Goal: Task Accomplishment & Management: Manage account settings

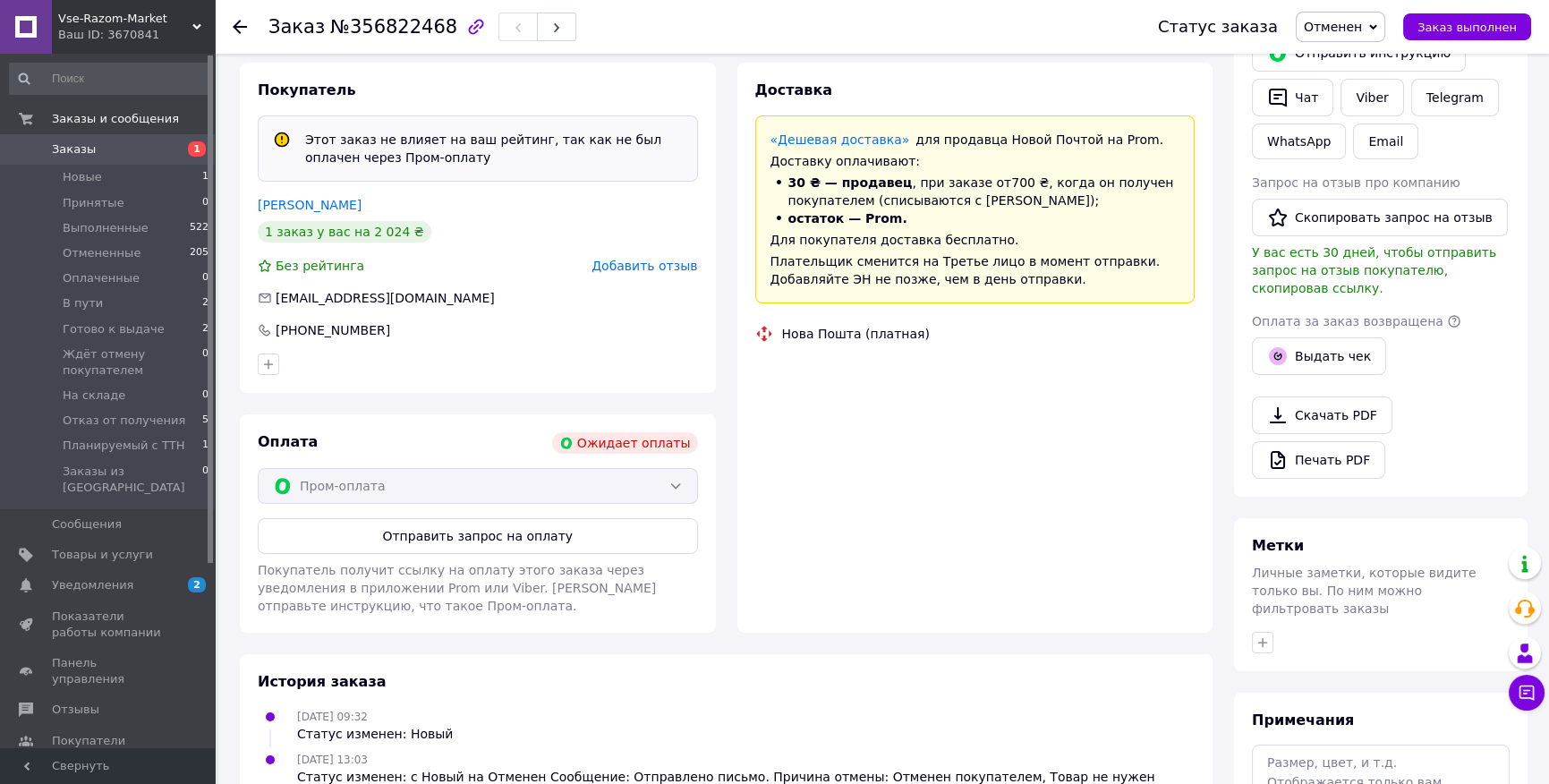
scroll to position [507, 0]
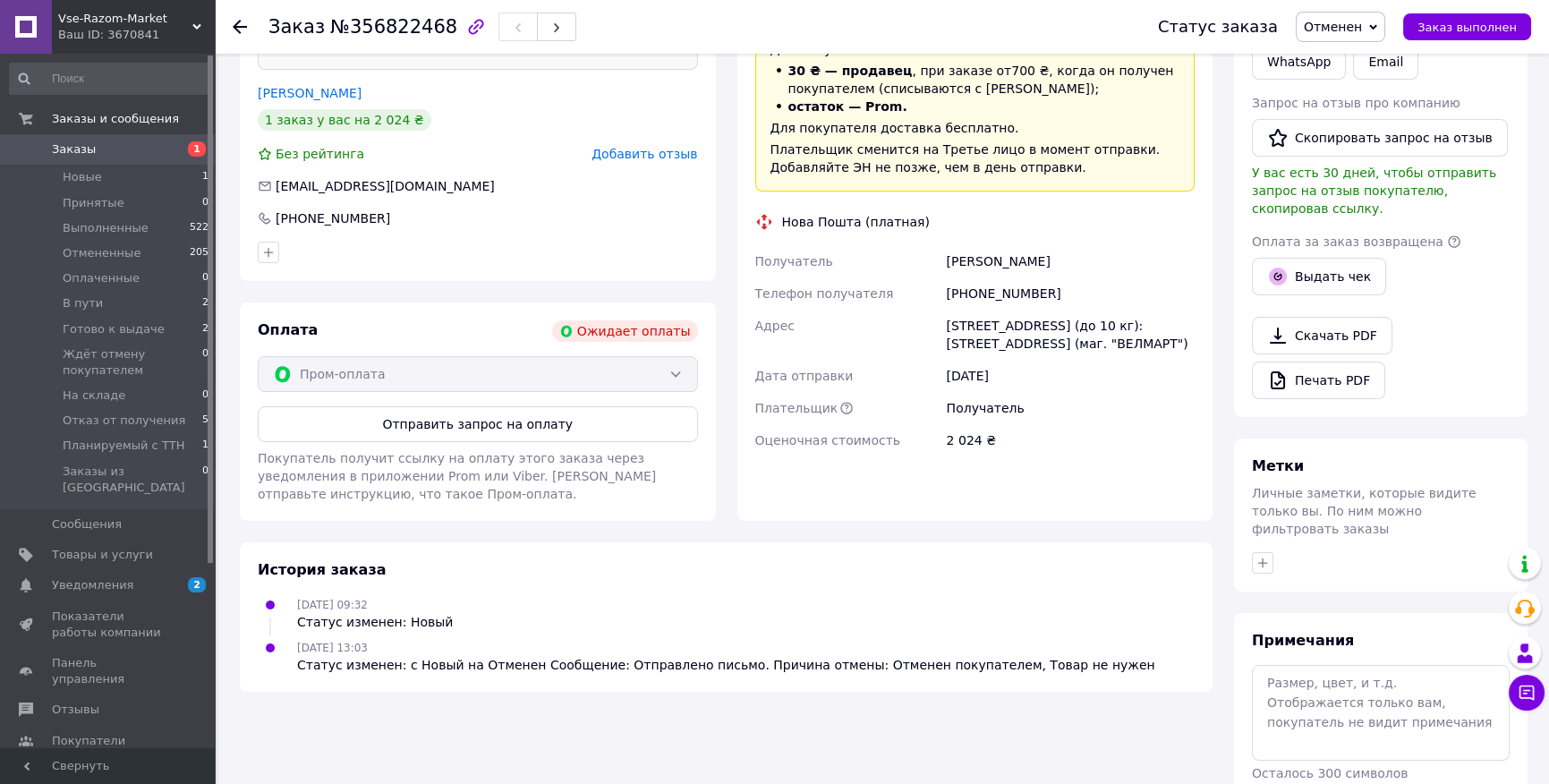
click at [239, 32] on use at bounding box center [239, 27] width 14 height 14
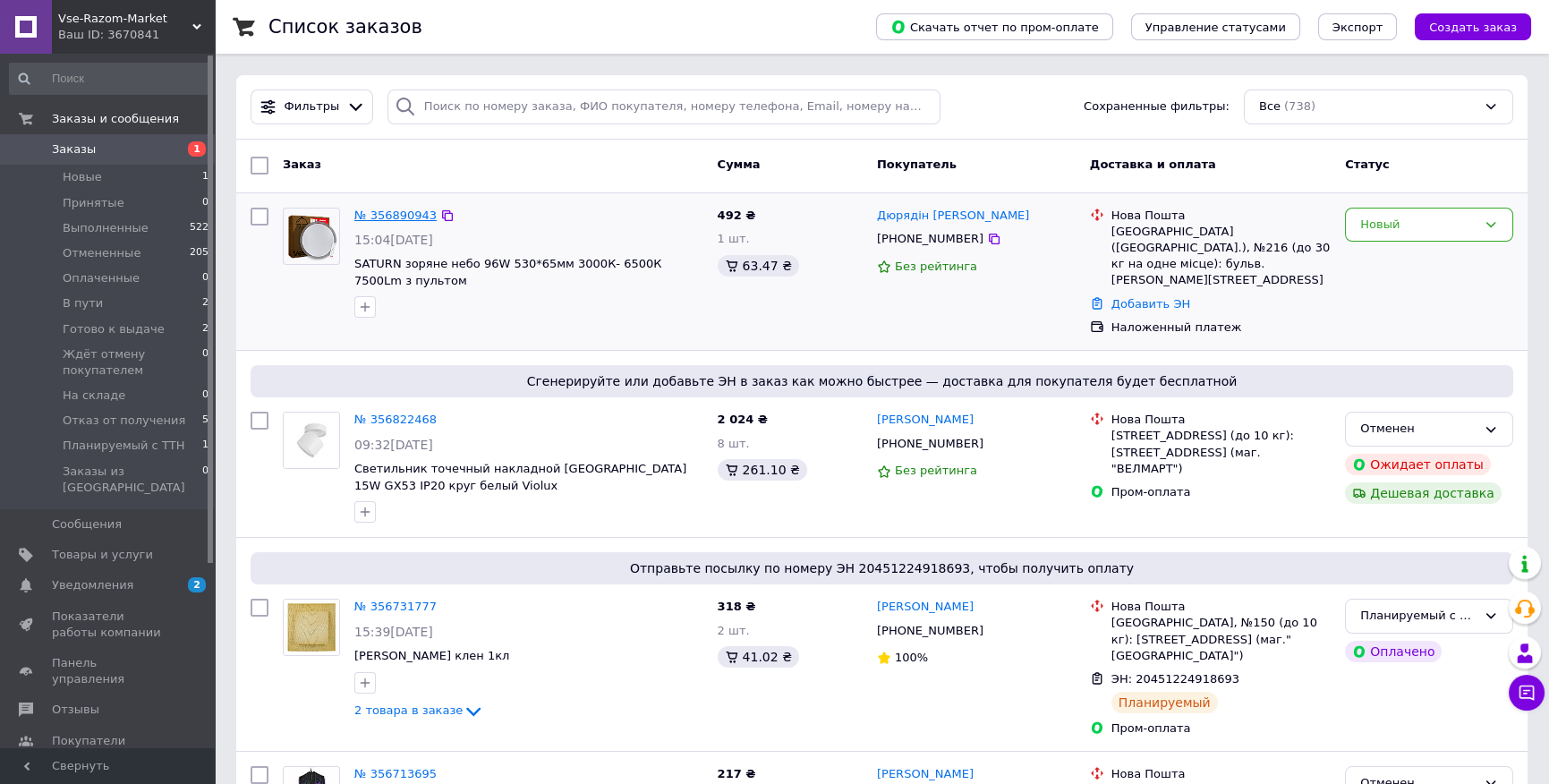
click at [389, 219] on link "№ 356890943" at bounding box center [396, 215] width 82 height 13
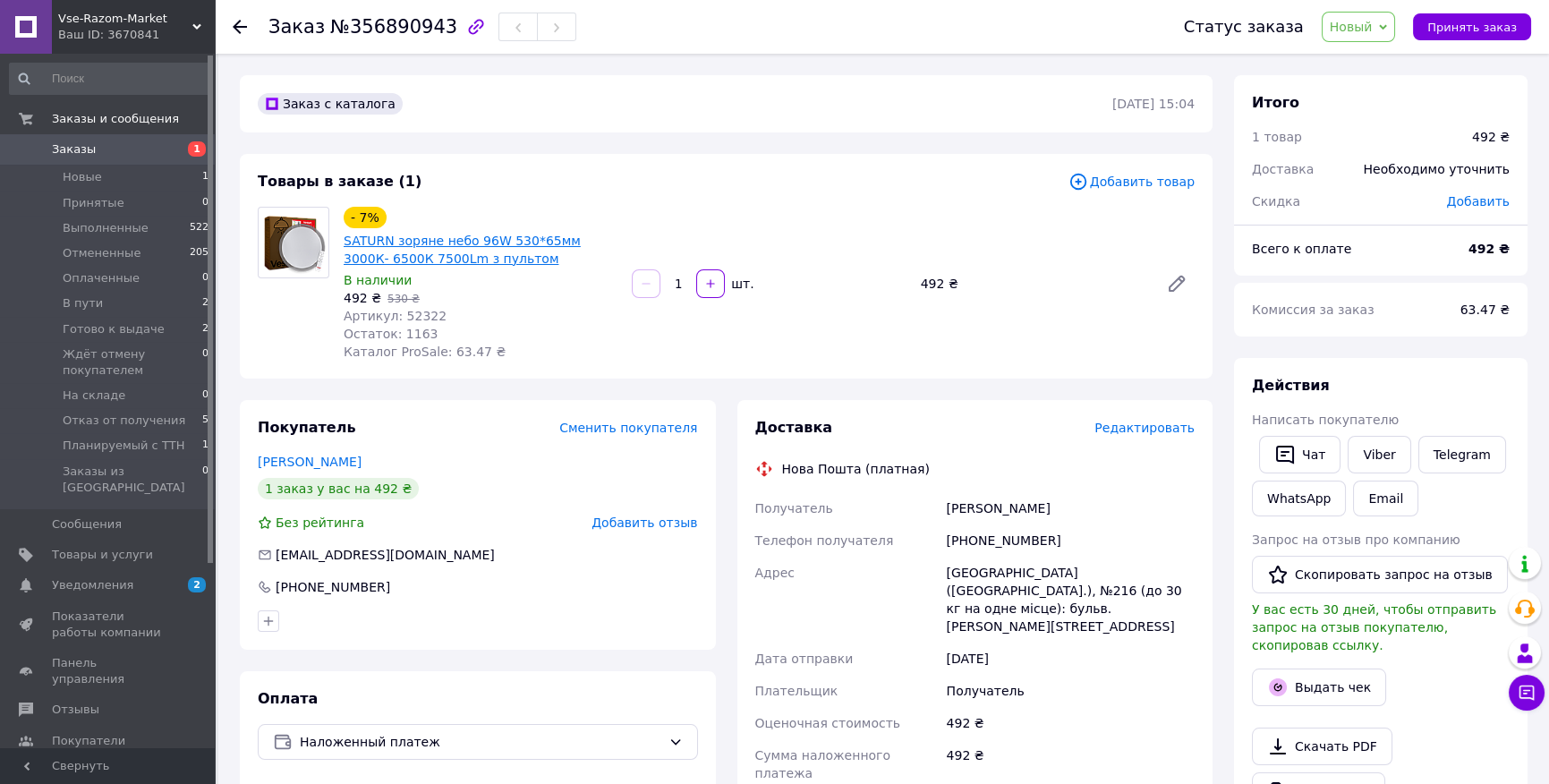
click at [438, 261] on link "SATURN зоряне небо 96W 530*65мм 3000К- 6500К 7500Lm з пультом" at bounding box center [462, 250] width 237 height 33
click at [400, 255] on link "SATURN зоряне небо 96W 530*65мм 3000К- 6500К 7500Lm з пультом" at bounding box center [462, 250] width 237 height 33
click at [286, 245] on img at bounding box center [293, 242] width 70 height 70
click at [360, 256] on link "SATURN зоряне небо 96W 530*65мм 3000К- 6500К 7500Lm з пультом" at bounding box center [462, 250] width 237 height 33
click at [449, 248] on span "SATURN зоряне небо 96W 530*65мм 3000К- 6500К 7500Lm з пультом" at bounding box center [480, 249] width 273 height 35
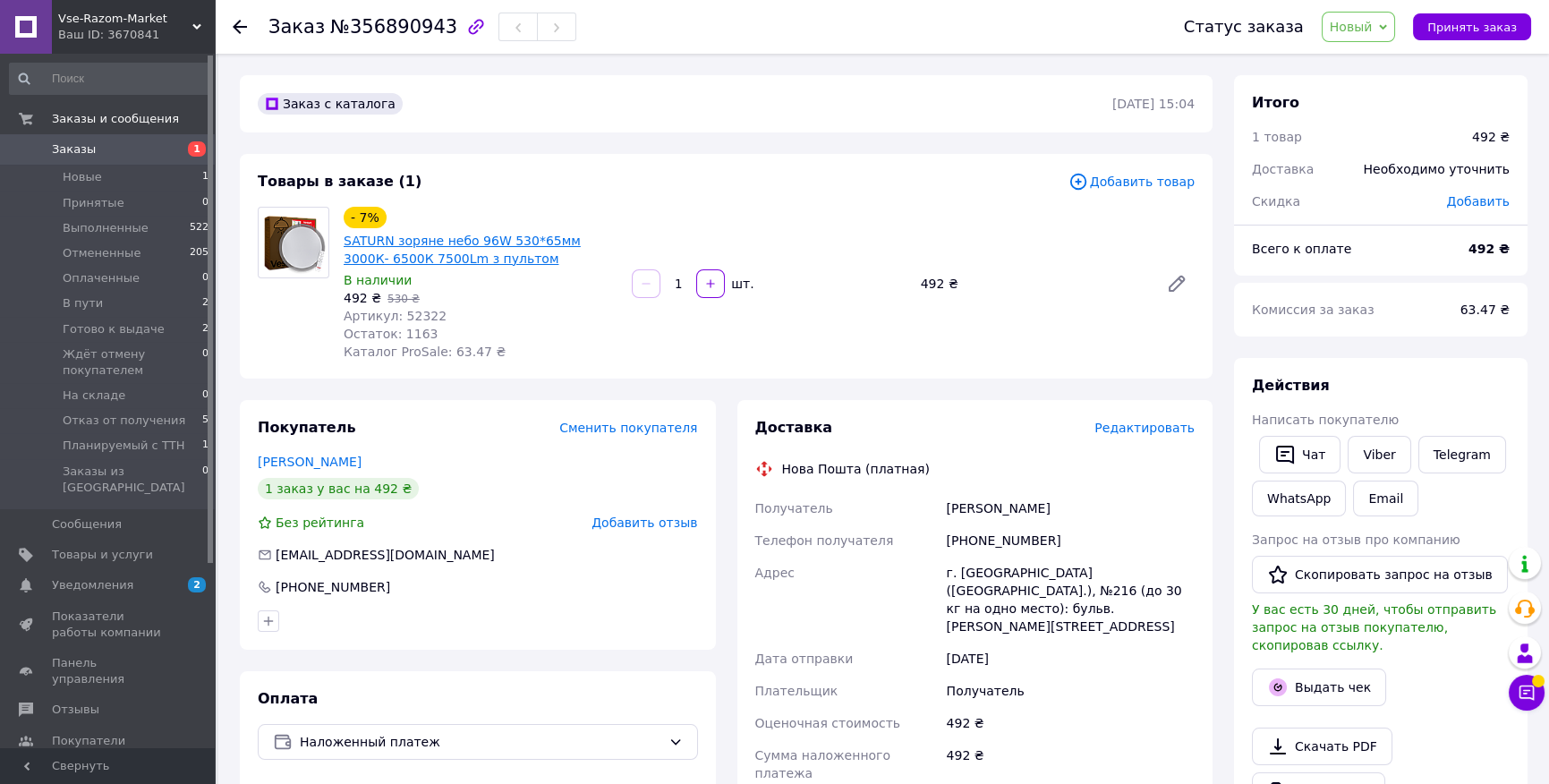
click at [451, 257] on link "SATURN зоряне небо 96W 530*65мм 3000К- 6500К 7500Lm з пультом" at bounding box center [462, 250] width 237 height 33
click at [106, 577] on span "Уведомления" at bounding box center [92, 584] width 81 height 16
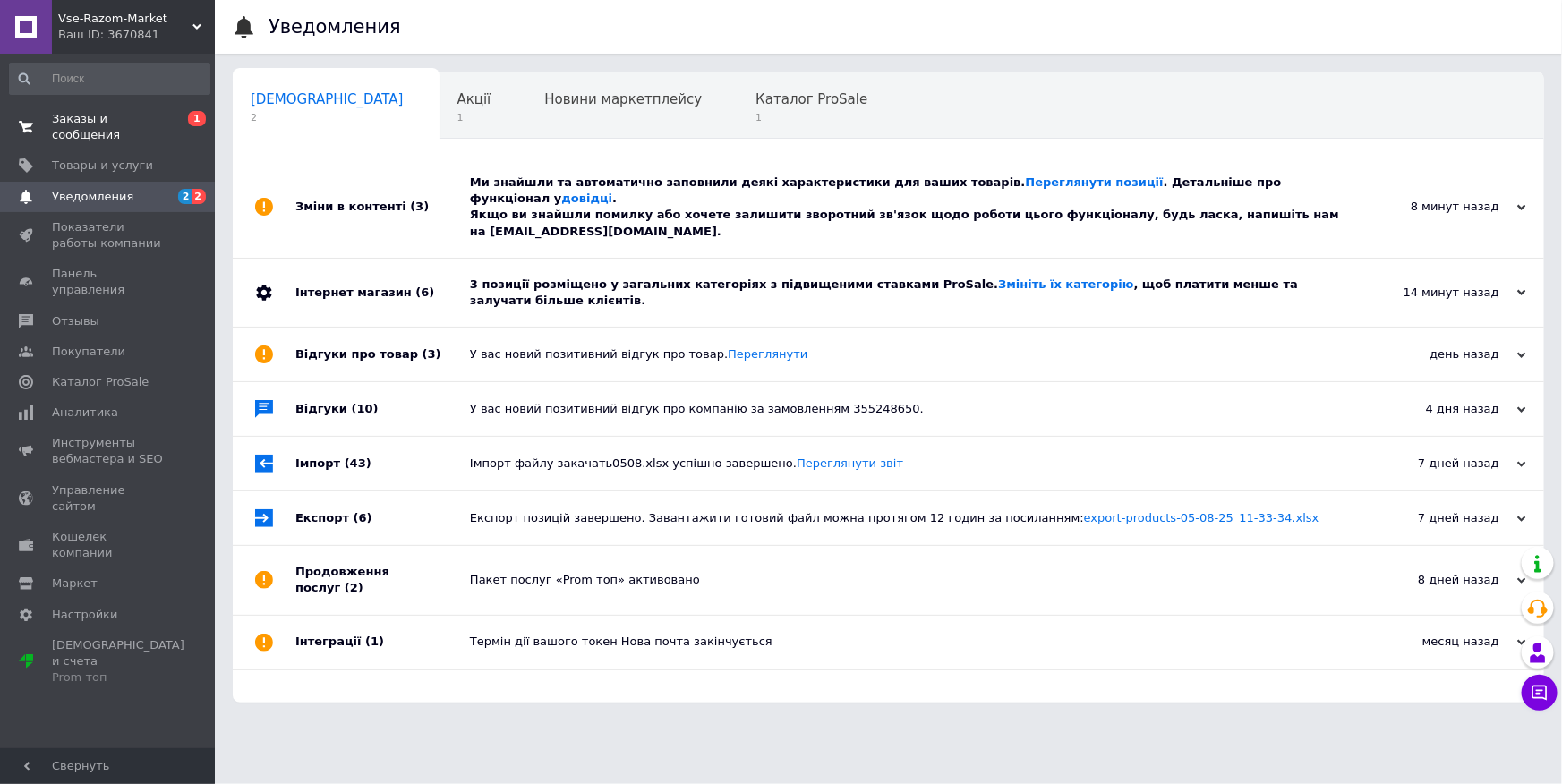
click at [131, 124] on span "Заказы и сообщения" at bounding box center [108, 127] width 114 height 33
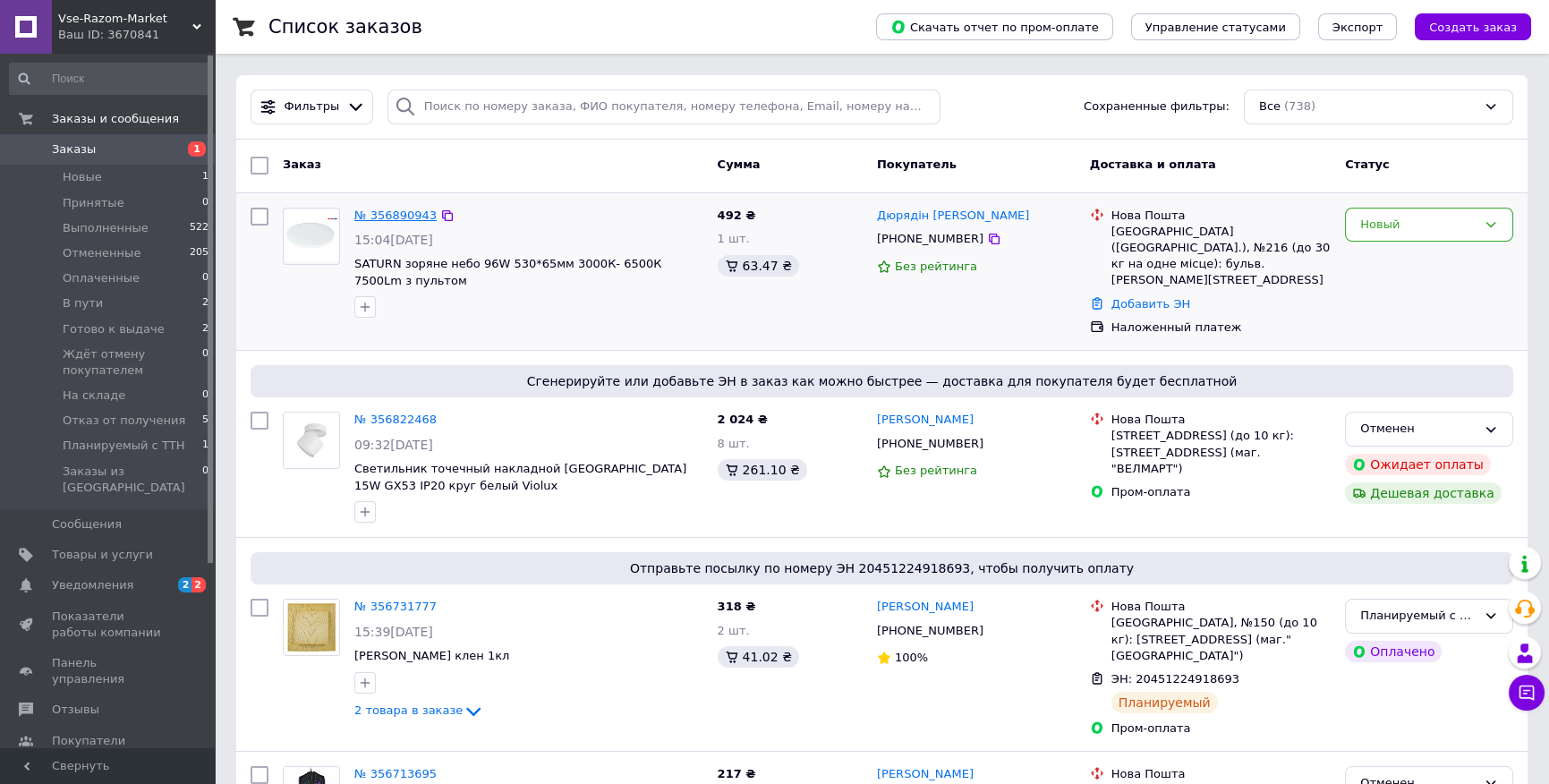
click at [395, 216] on link "№ 356890943" at bounding box center [396, 215] width 82 height 13
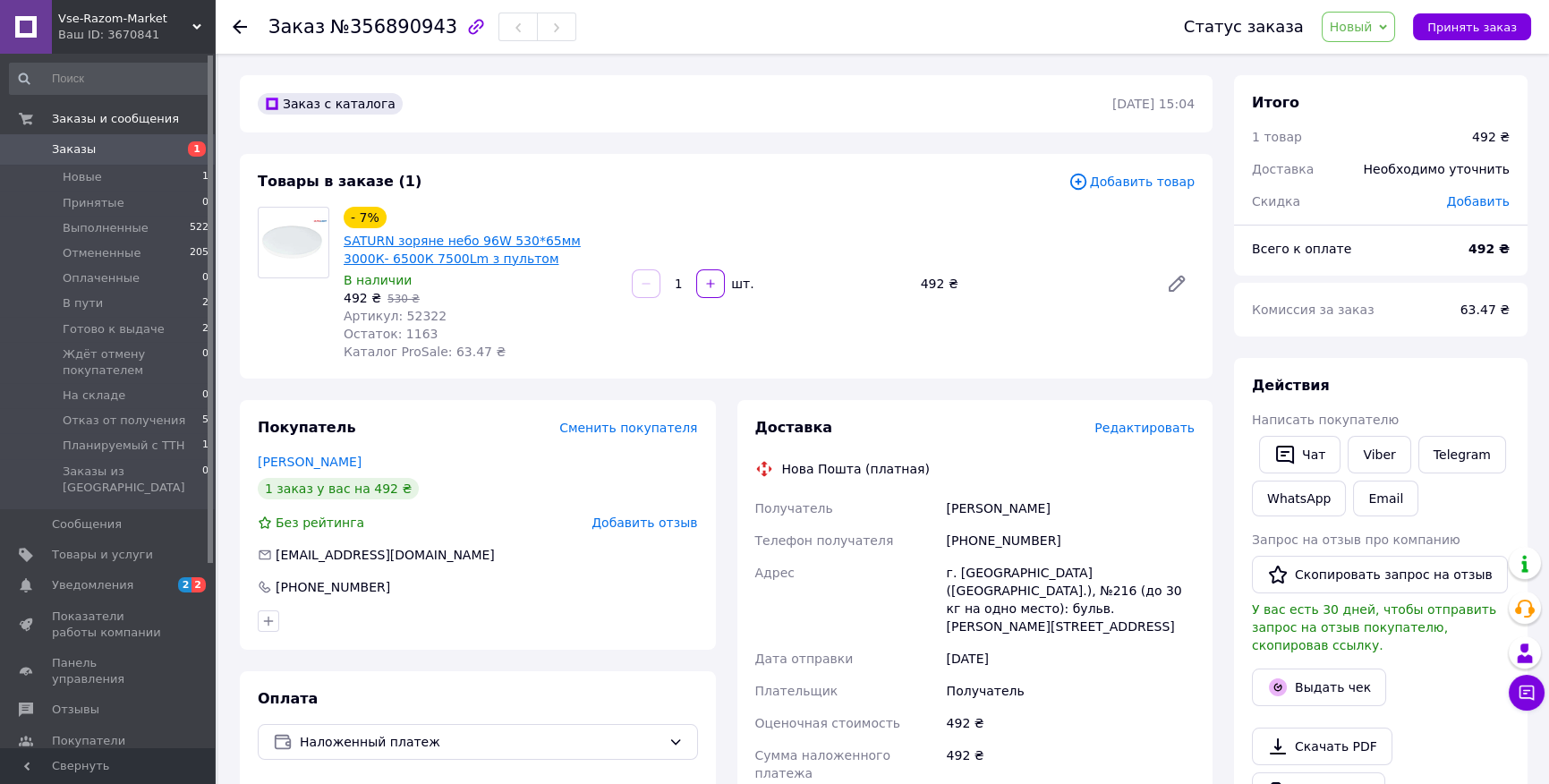
click at [425, 252] on link "SATURN зоряне небо 96W 530*65мм 3000К- 6500К 7500Lm з пультом" at bounding box center [462, 250] width 237 height 33
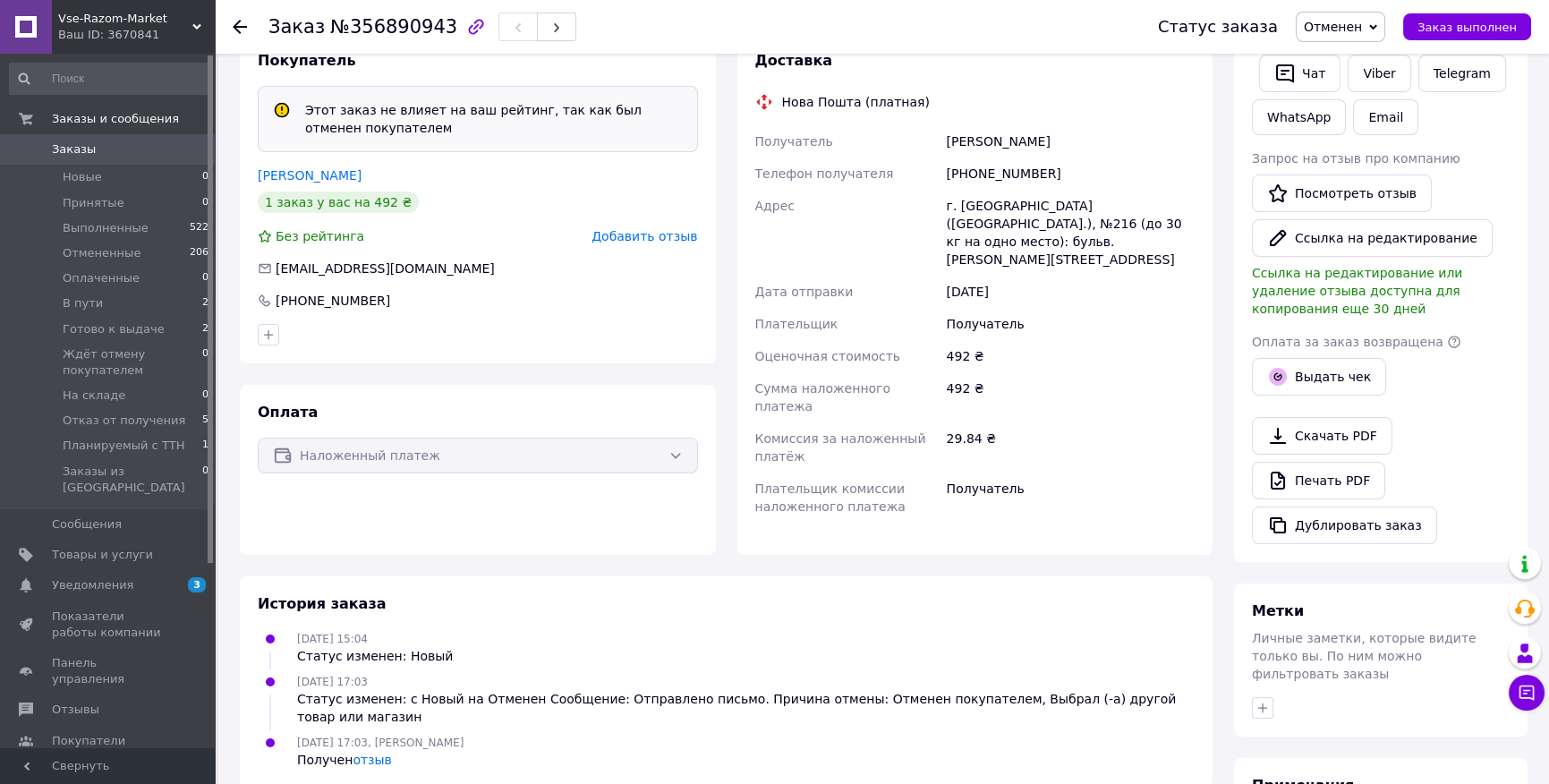
scroll to position [488, 0]
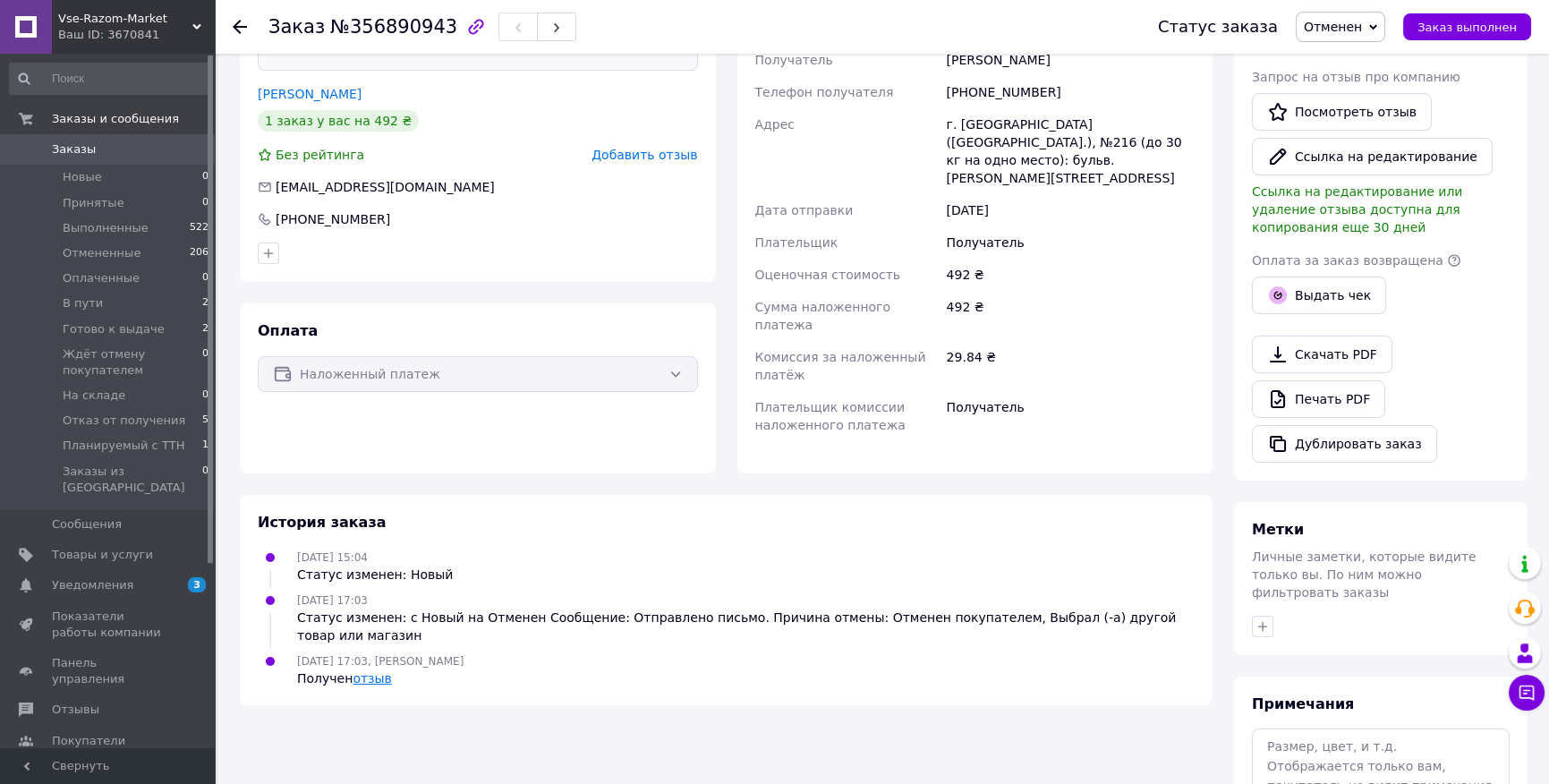
click at [368, 671] on link "отзыв" at bounding box center [372, 678] width 38 height 14
